Goal: Information Seeking & Learning: Learn about a topic

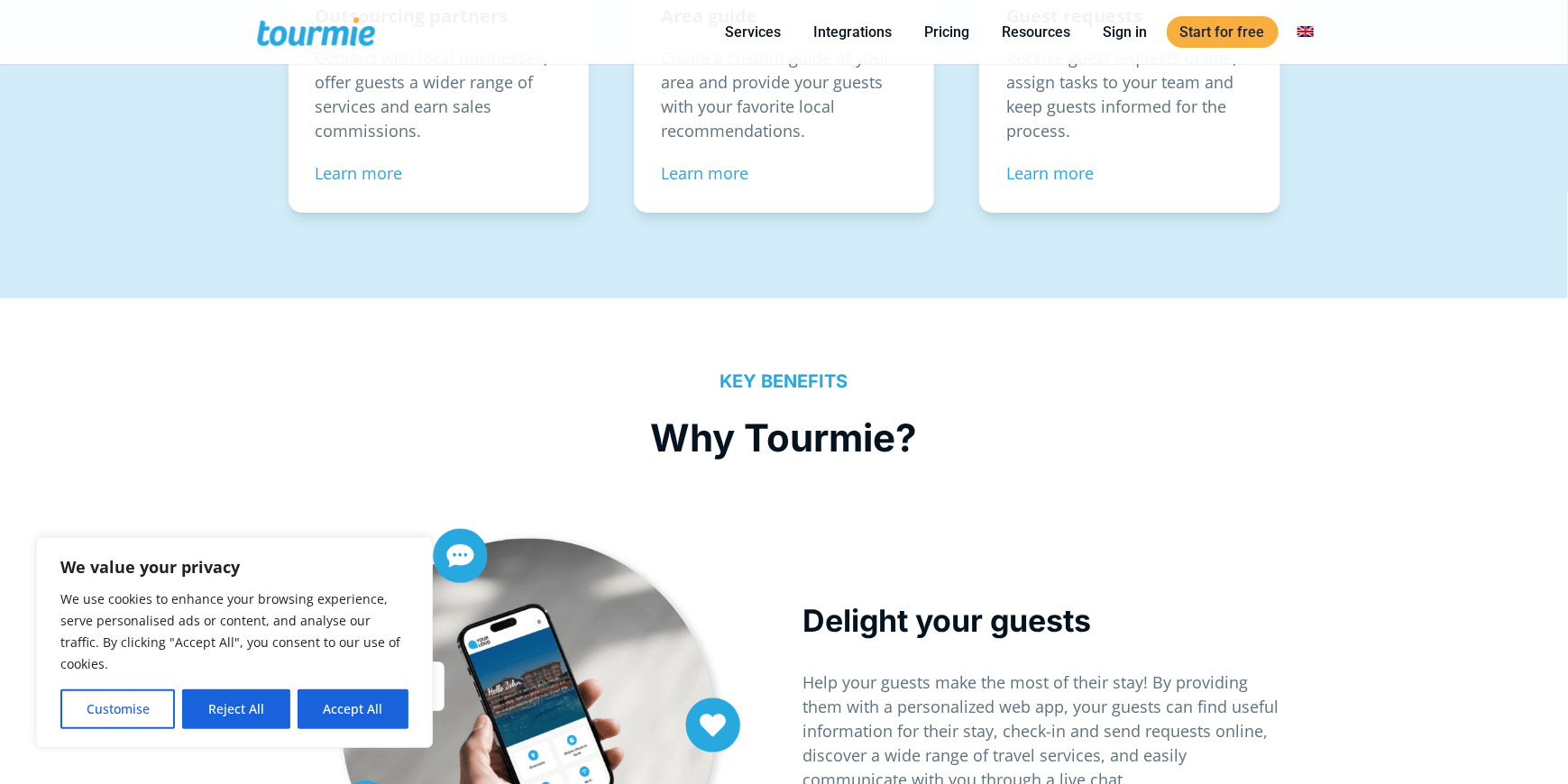
scroll to position [3243, 0]
drag, startPoint x: 239, startPoint y: 709, endPoint x: 237, endPoint y: 694, distance: 15.1
click at [241, 707] on button "Reject All" at bounding box center [236, 709] width 108 height 40
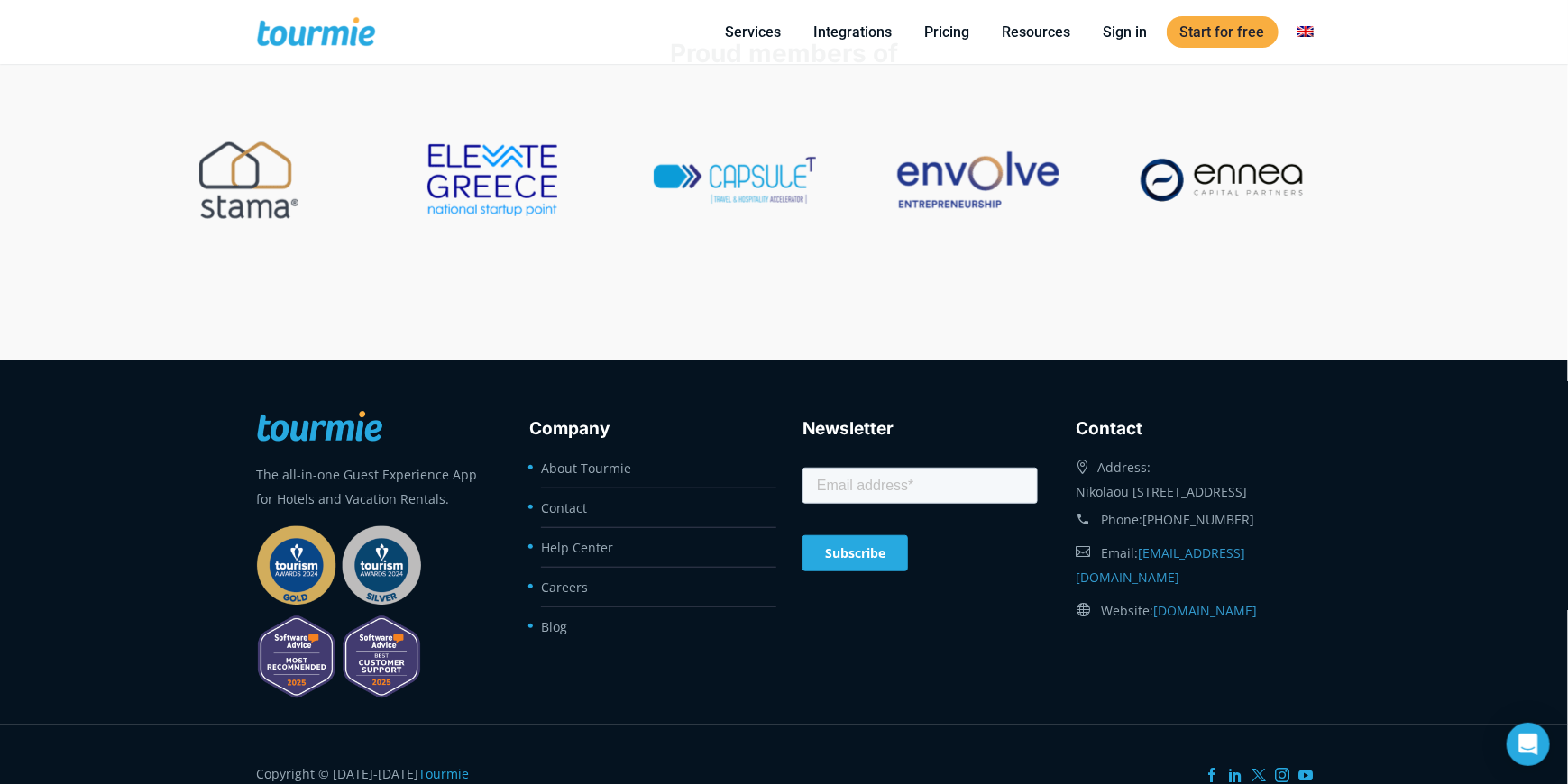
scroll to position [7468, 0]
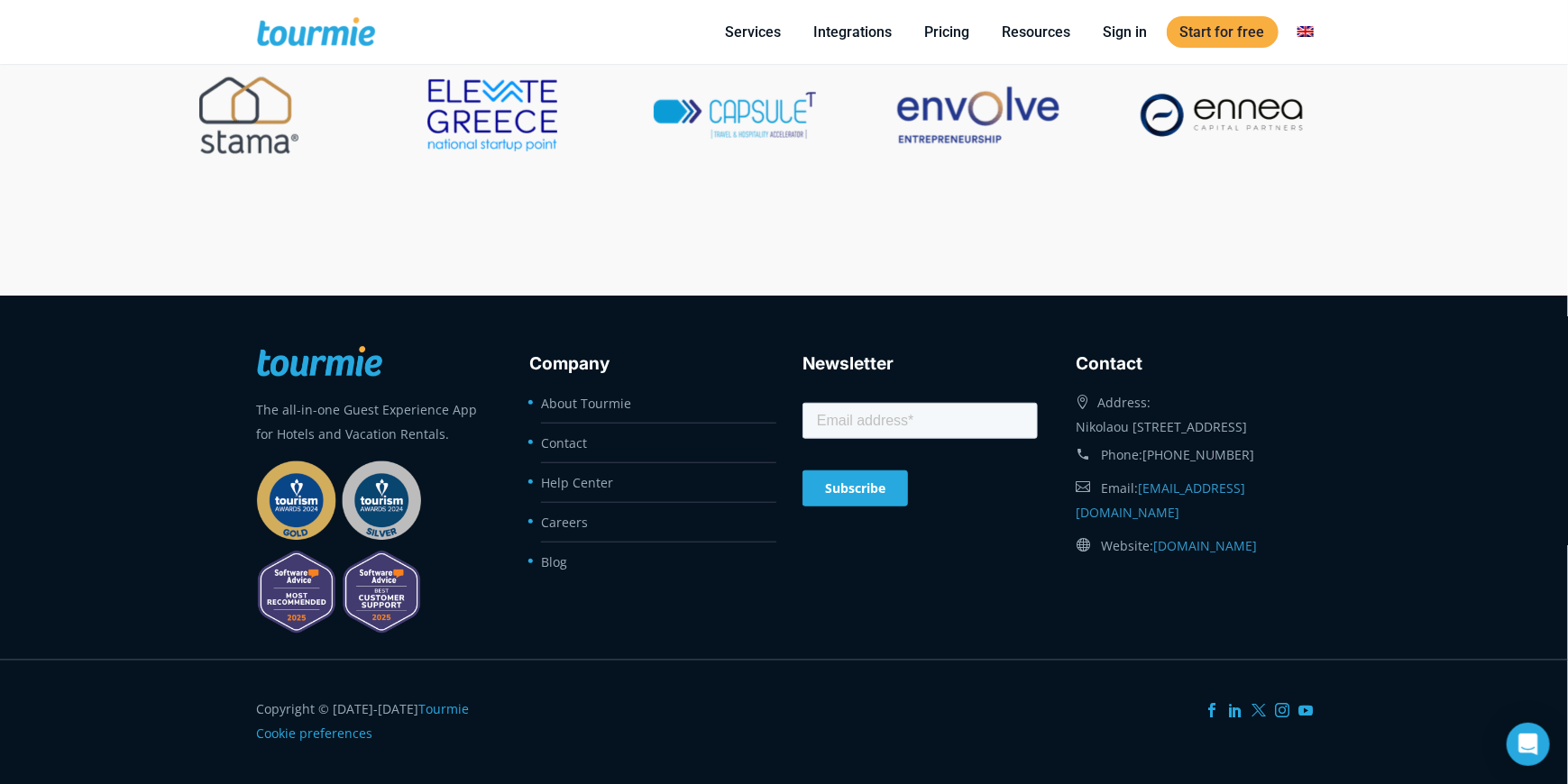
click at [312, 602] on div "The all-in-one Guest Experience App for Hotels and Vacation Rentals." at bounding box center [374, 487] width 235 height 311
click at [312, 600] on link at bounding box center [339, 594] width 165 height 17
click at [1283, 705] on icon at bounding box center [1283, 710] width 14 height 14
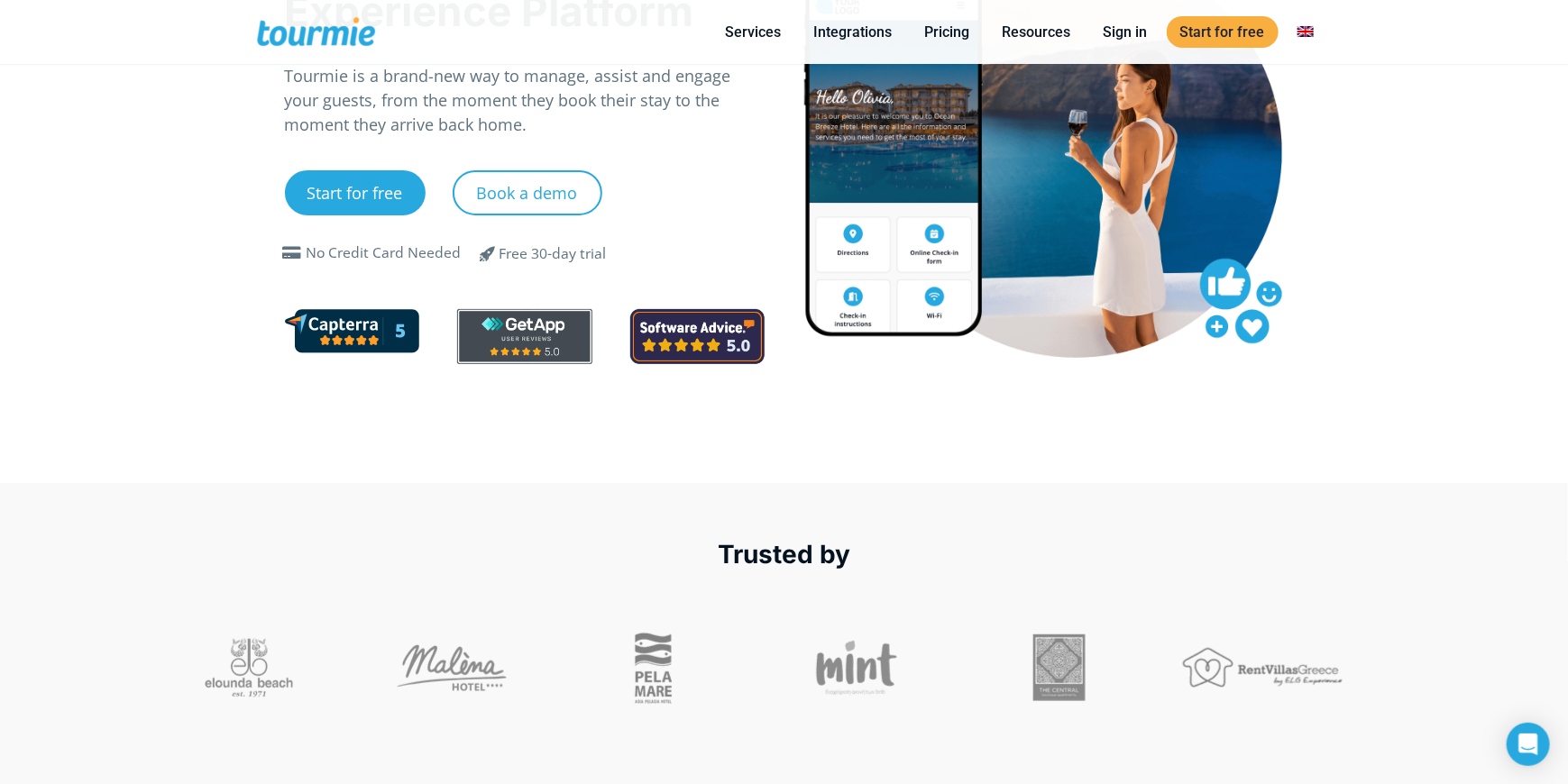
scroll to position [0, 0]
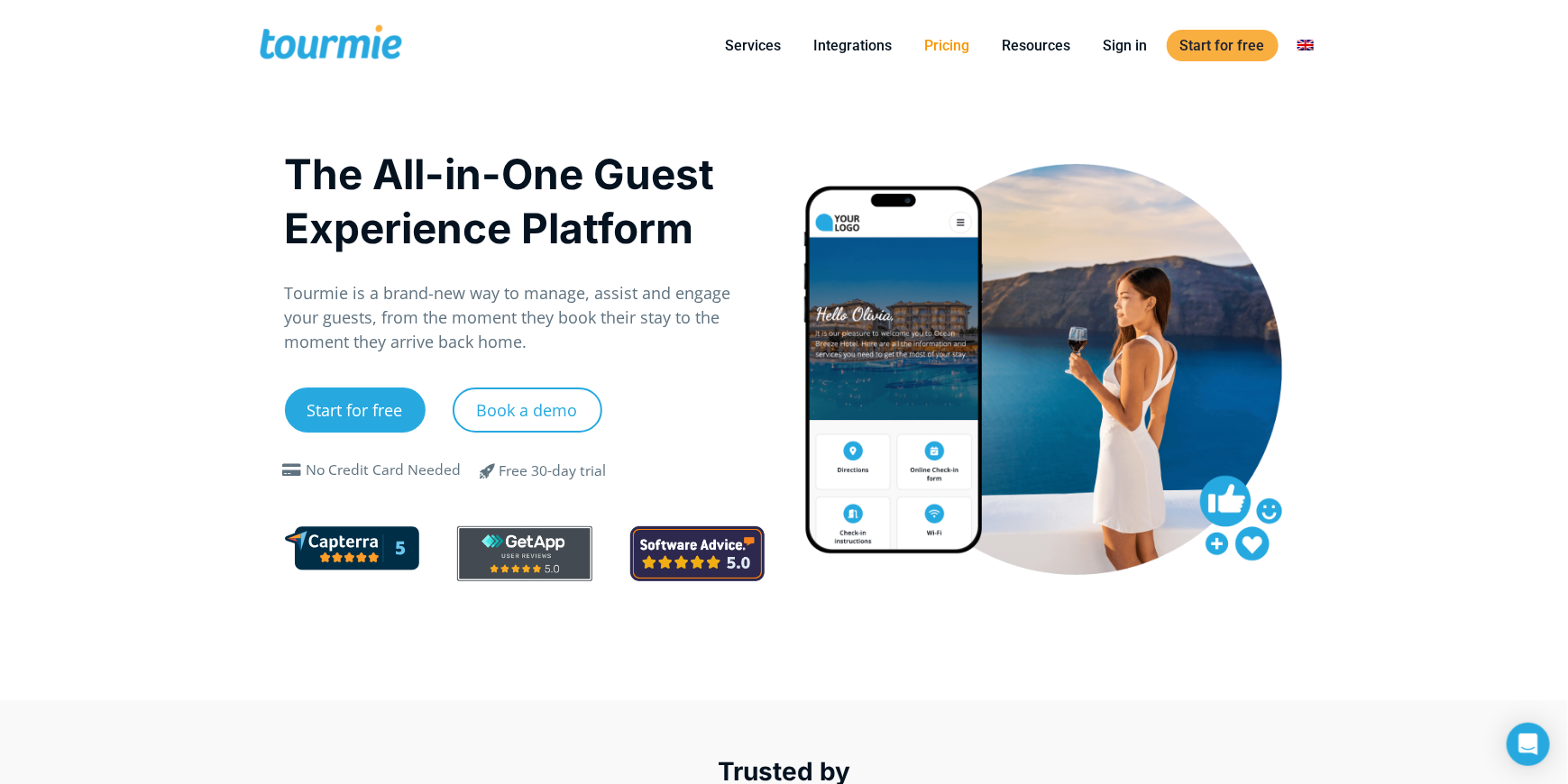
click at [939, 45] on link "Pricing" at bounding box center [948, 45] width 72 height 23
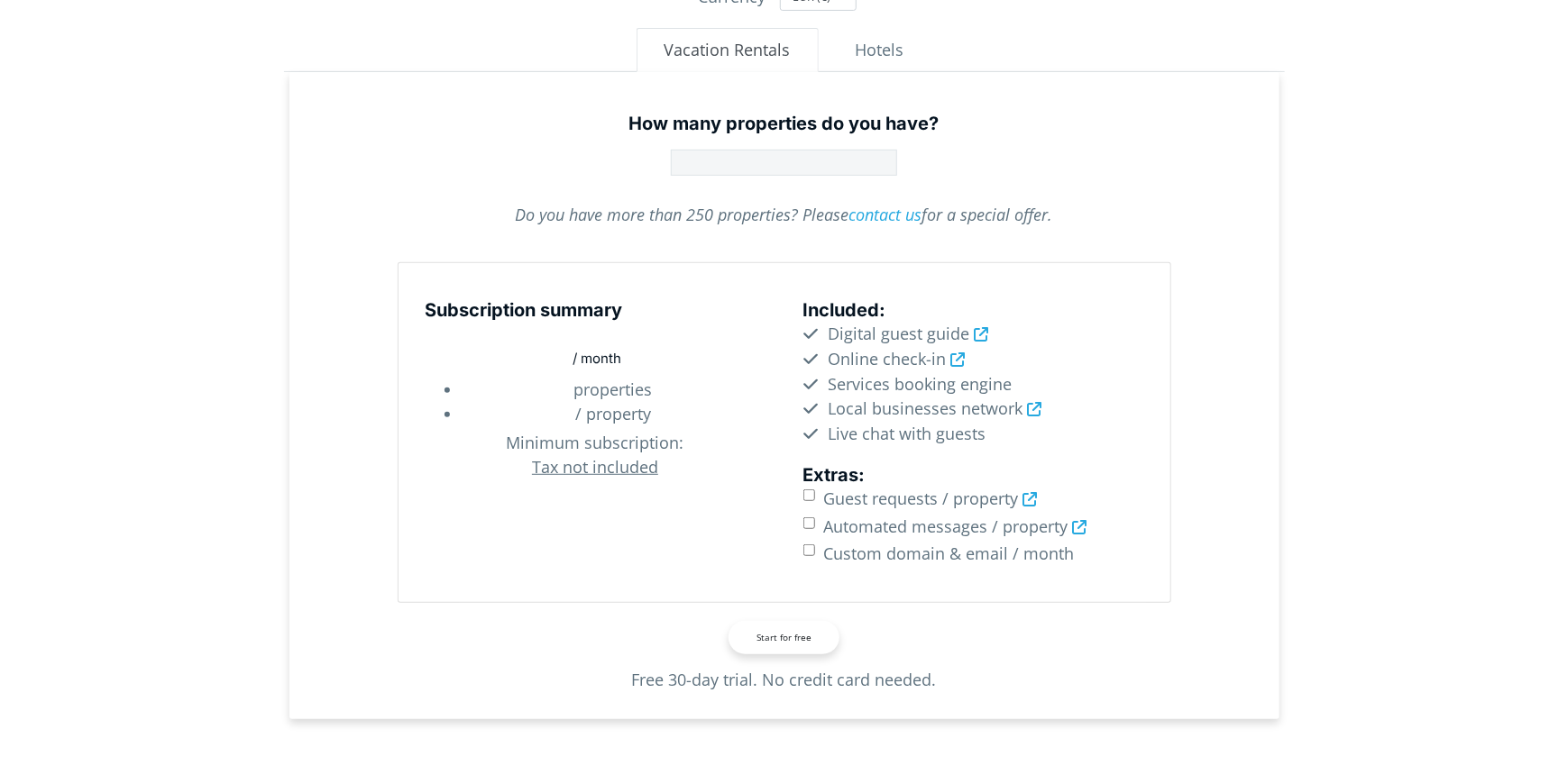
type input "1"
